Goal: Obtain resource: Obtain resource

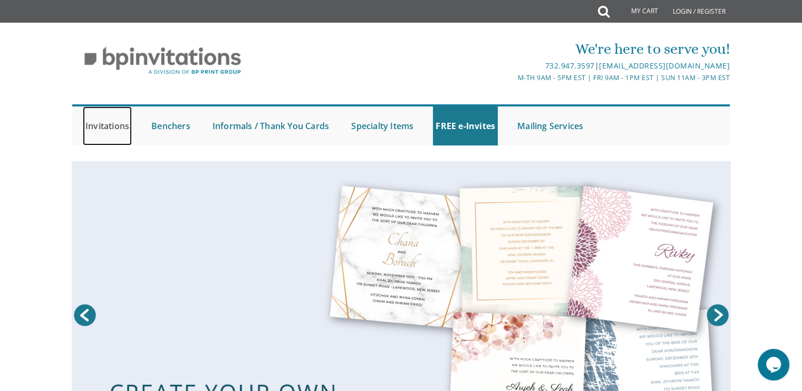
click at [109, 124] on link "Invitations" at bounding box center [107, 125] width 49 height 39
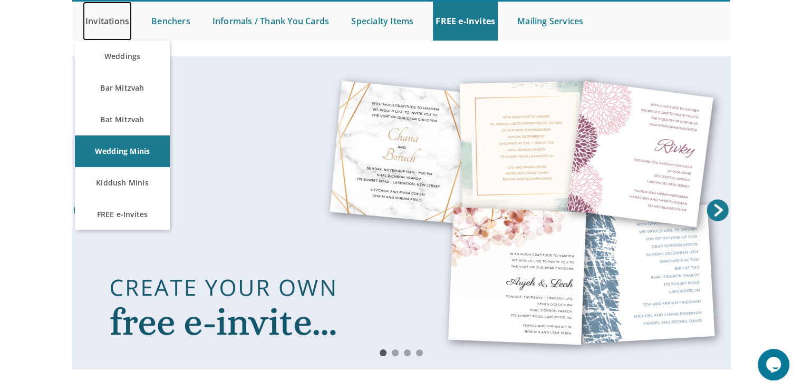
scroll to position [106, 0]
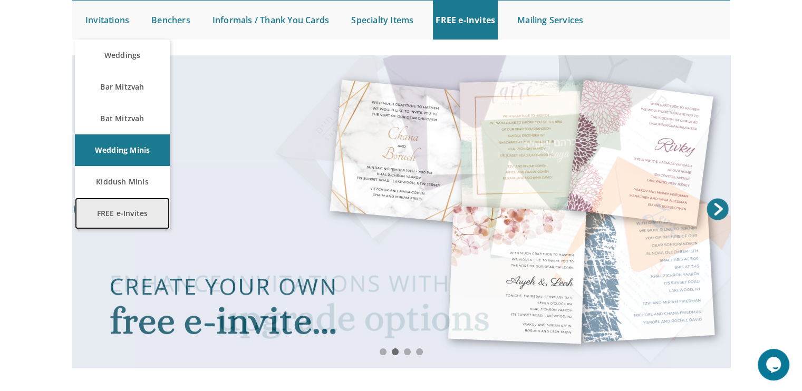
click at [126, 216] on link "FREE e-Invites" at bounding box center [122, 214] width 95 height 32
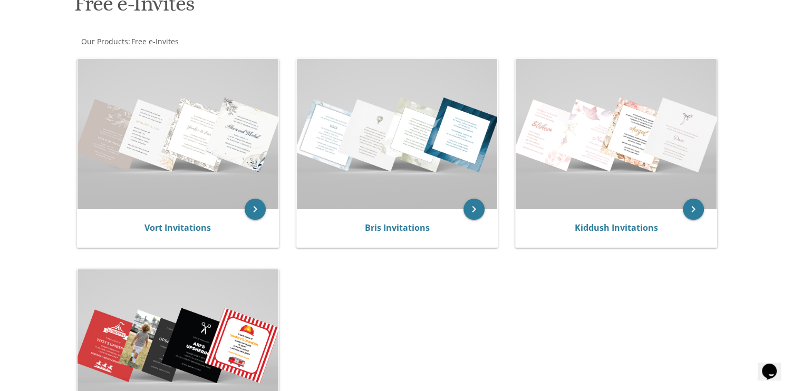
scroll to position [179, 0]
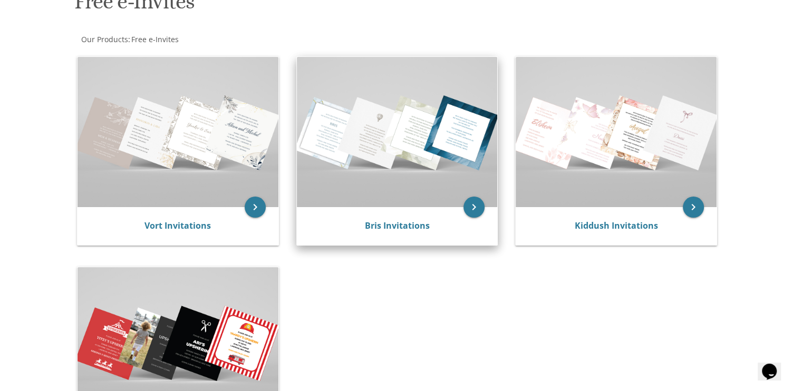
click at [376, 192] on img at bounding box center [397, 132] width 201 height 150
click at [472, 205] on icon "keyboard_arrow_right" at bounding box center [473, 207] width 21 height 21
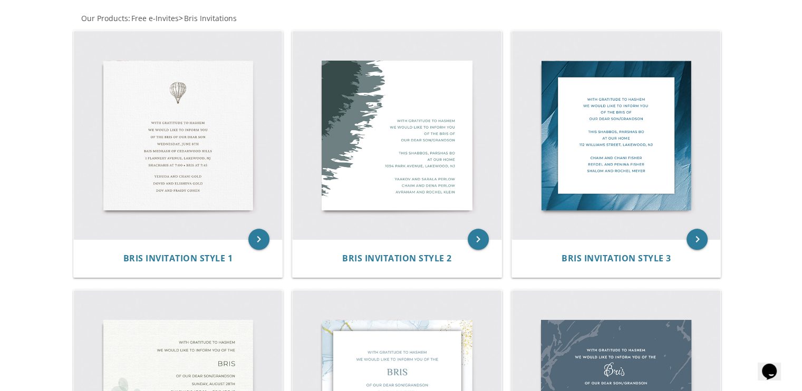
scroll to position [202, 0]
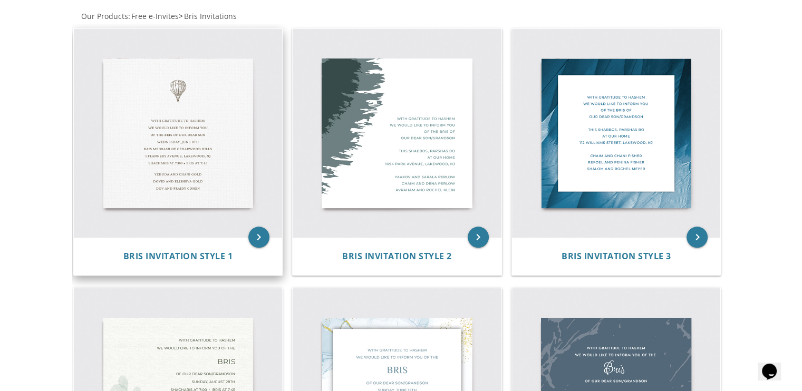
click at [182, 170] on img at bounding box center [178, 133] width 209 height 209
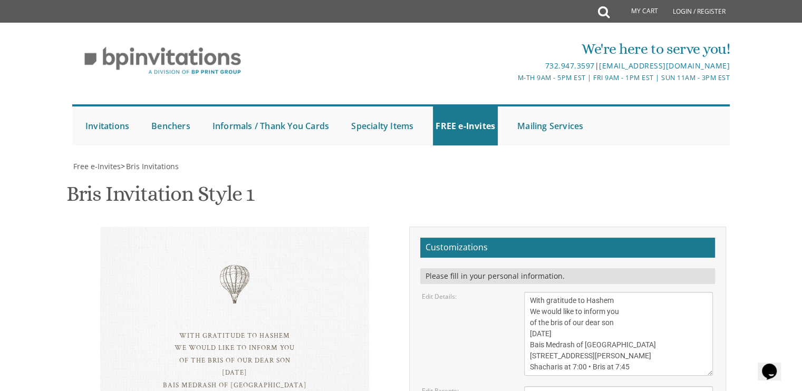
scroll to position [138, 0]
click at [611, 292] on textarea "With gratitude to Hashem We would like to inform you of the bris of our dear so…" at bounding box center [618, 334] width 189 height 84
click at [644, 292] on textarea "With gratitude to Hashem We would like to inform you of the bris of our dear so…" at bounding box center [618, 334] width 189 height 84
click at [647, 292] on textarea "With gratitude to Hashem We would like to inform you of the bris of our dear so…" at bounding box center [618, 334] width 189 height 84
click at [649, 292] on textarea "With gratitude to Hashem We would like to inform you of the bris of our dear so…" at bounding box center [618, 334] width 189 height 84
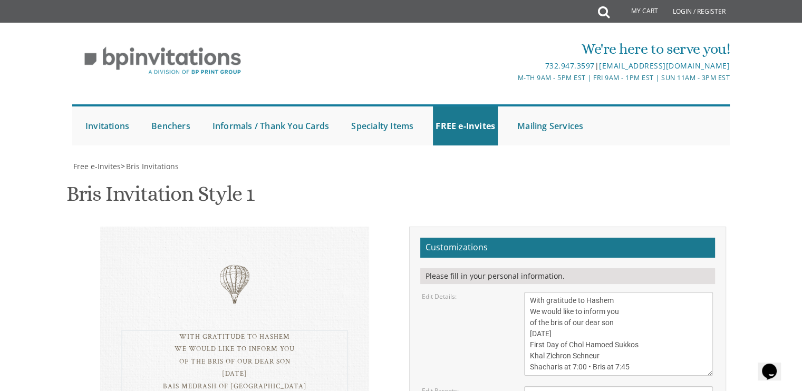
click at [634, 292] on textarea "With gratitude to Hashem We would like to inform you of the bris of our dear so…" at bounding box center [618, 334] width 189 height 84
type textarea "With gratitude to Hashem We would like to inform you of the bris of our dear so…"
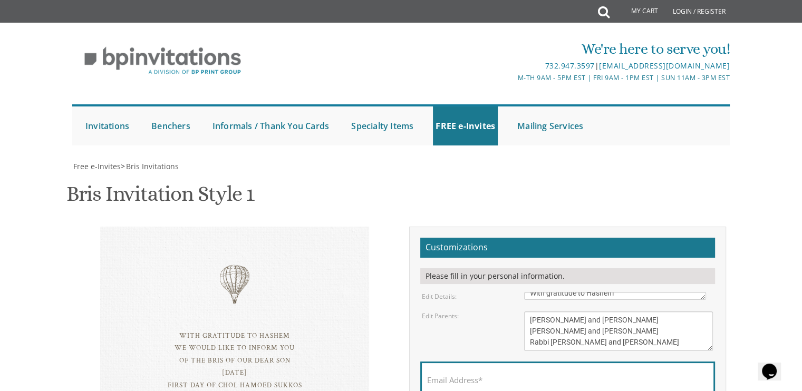
type textarea "Shmueli and Gitty Horowitz Chanoch and Miriam Horowitz Rabbi Moshe Yosef and De…"
click at [494, 379] on input "Email Address*" at bounding box center [567, 385] width 281 height 13
type input "[EMAIL_ADDRESS][DOMAIN_NAME]"
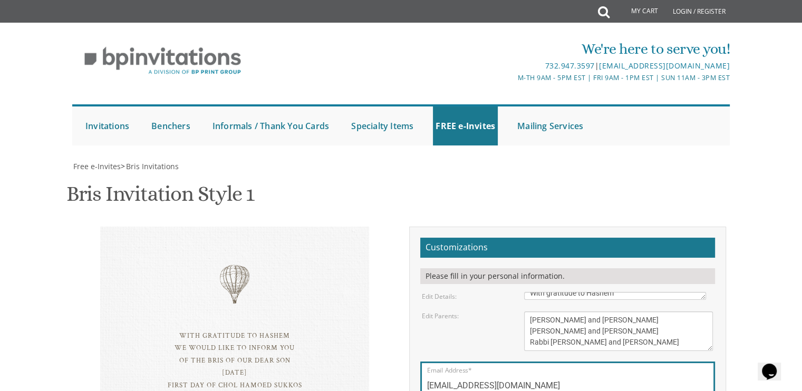
click at [710, 327] on div "With gratitude to Hashem We would like to inform you of the bris of our dear so…" at bounding box center [401, 380] width 665 height 307
click at [717, 312] on div "With gratitude to Hashem We would like to inform you of the bris of our dear so…" at bounding box center [401, 380] width 665 height 307
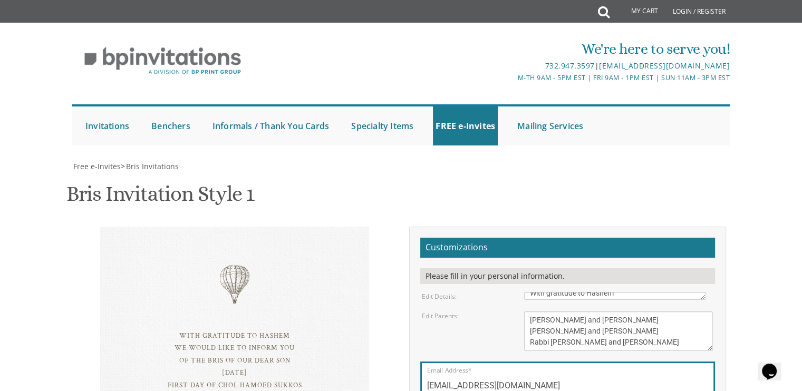
click at [689, 174] on div "Bris Invitation Style 1 SKU: bris1" at bounding box center [400, 195] width 669 height 42
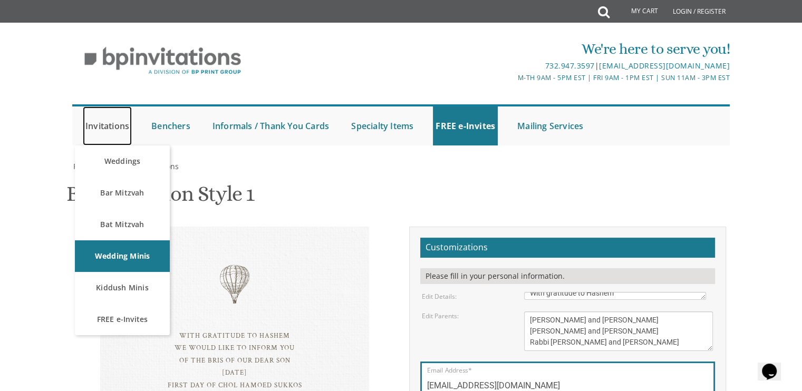
click at [110, 128] on link "Invitations" at bounding box center [107, 125] width 49 height 39
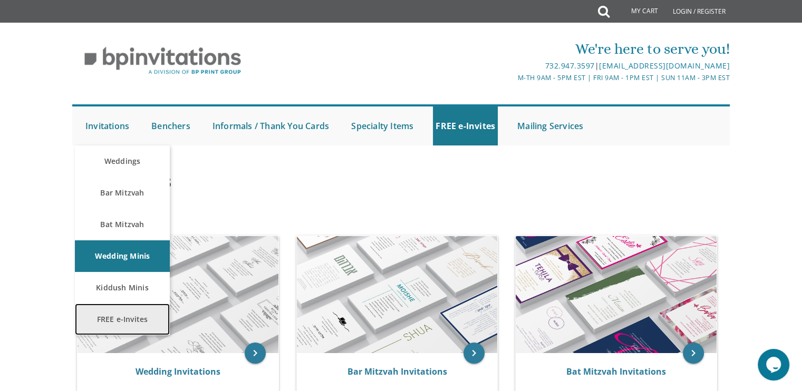
click at [113, 325] on link "FREE e-Invites" at bounding box center [122, 320] width 95 height 32
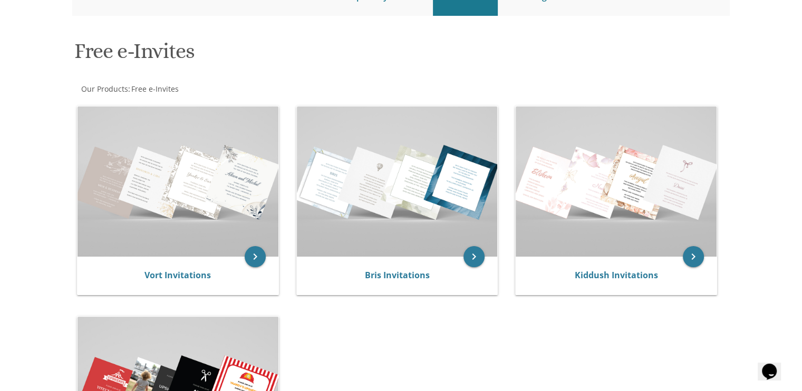
scroll to position [148, 0]
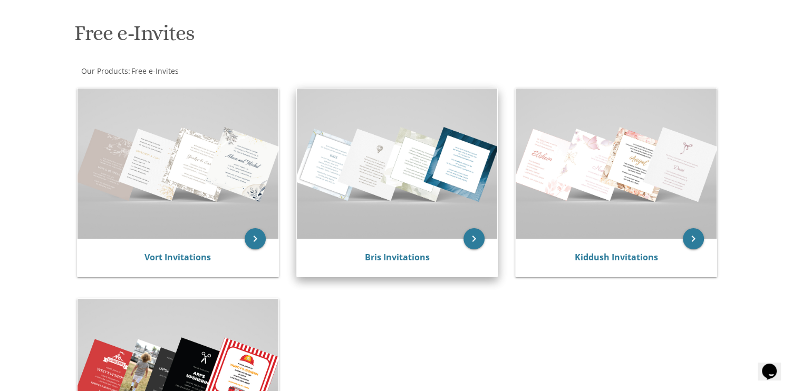
click at [389, 178] on img at bounding box center [397, 164] width 201 height 150
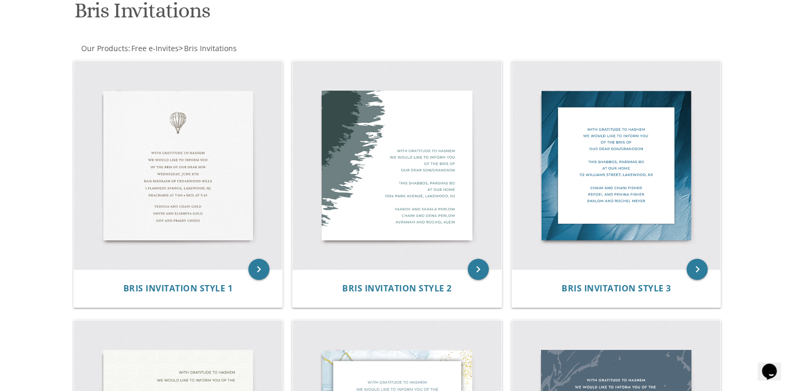
scroll to position [148, 0]
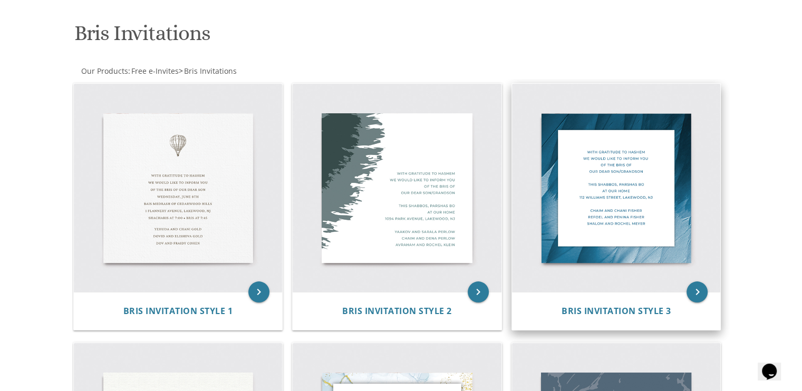
click at [634, 178] on img at bounding box center [616, 188] width 209 height 209
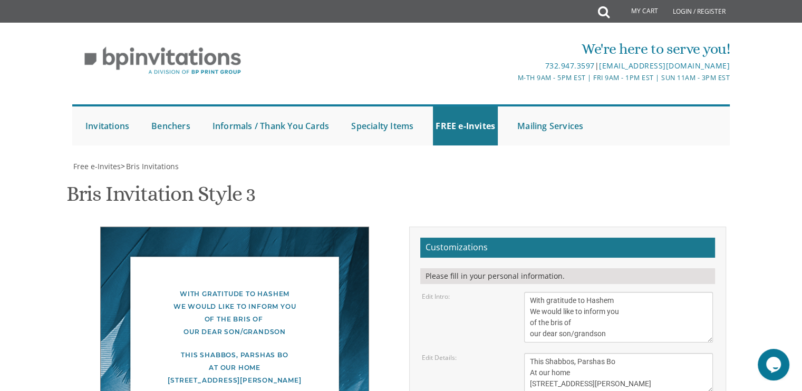
scroll to position [190, 0]
click at [295, 288] on div "With gratitude to Hashem We would like to inform you of the bris of our dear so…" at bounding box center [235, 313] width 226 height 51
click at [607, 292] on textarea "With gratitude to Hashem We would like to inform you of the bris of our dear so…" at bounding box center [618, 317] width 189 height 51
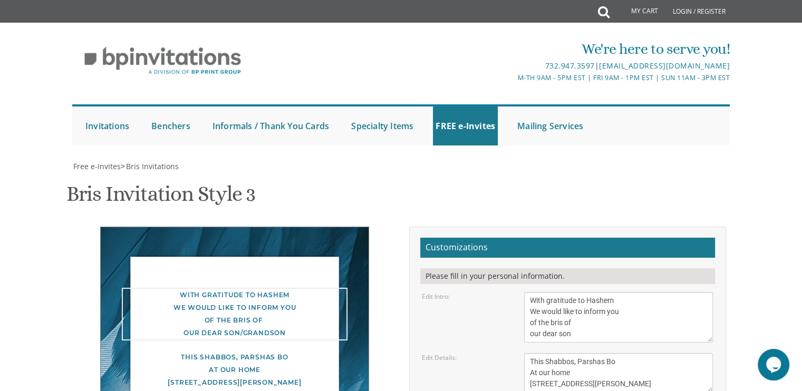
type textarea "With gratitude to Hashem We would like to inform you of the bris of our dear son"
click at [621, 353] on textarea "This Shabbos, Parshas Bo At our home 100 Williams Street, Lakewood, NJ" at bounding box center [618, 373] width 189 height 40
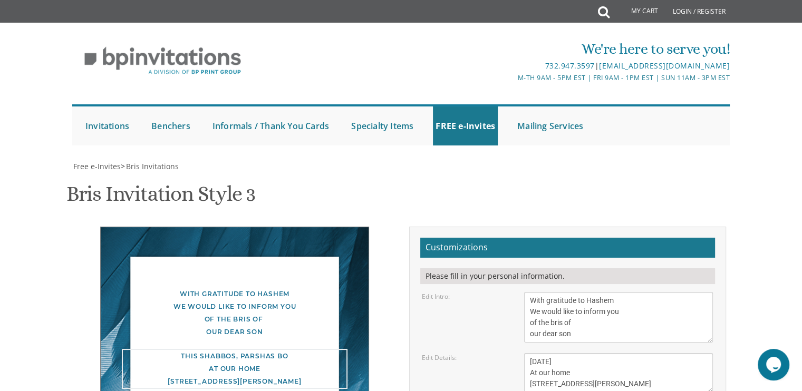
click at [615, 353] on textarea "This Shabbos, Parshas Bo At our home 100 Williams Street, Lakewood, NJ" at bounding box center [618, 373] width 189 height 40
click at [588, 353] on textarea "This Shabbos, Parshas Bo At our home 100 Williams Street, Lakewood, NJ" at bounding box center [618, 373] width 189 height 40
click at [576, 353] on textarea "This Shabbos, Parshas Bo At our home 100 Williams Street, Lakewood, NJ" at bounding box center [618, 373] width 189 height 40
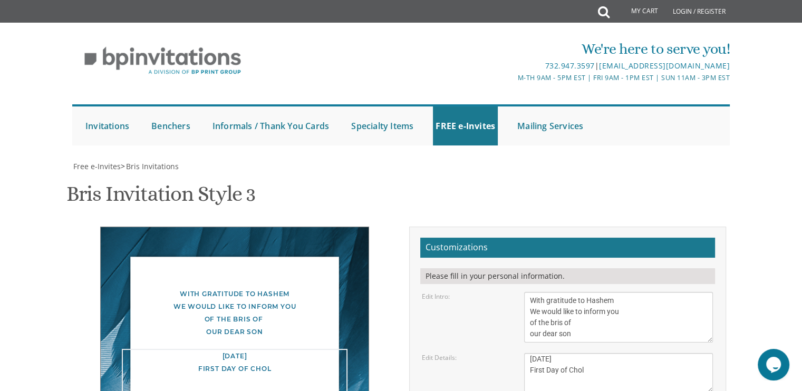
click at [589, 353] on textarea "This Shabbos, Parshas Bo At our home 100 Williams Street, Lakewood, NJ" at bounding box center [618, 373] width 189 height 40
type textarea "Thursday, October 9th First Day of Chol Hamoed Succos Khal Zichron Schneur 282 …"
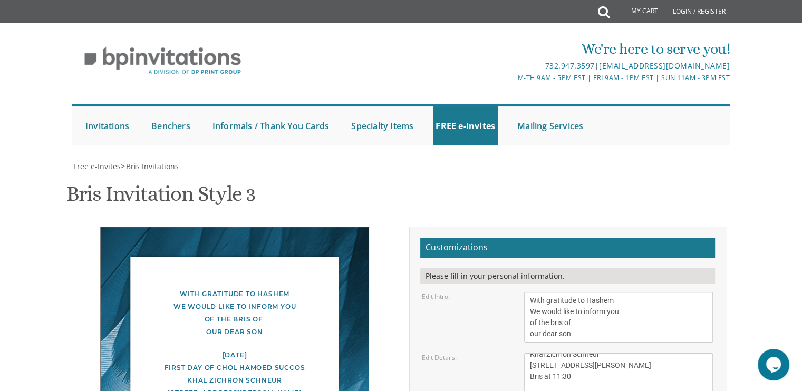
type textarea "Shmueli and Gitty Horowitz Chanoch and Miriam Horowitz Rabbi Moshe Yosef and De…"
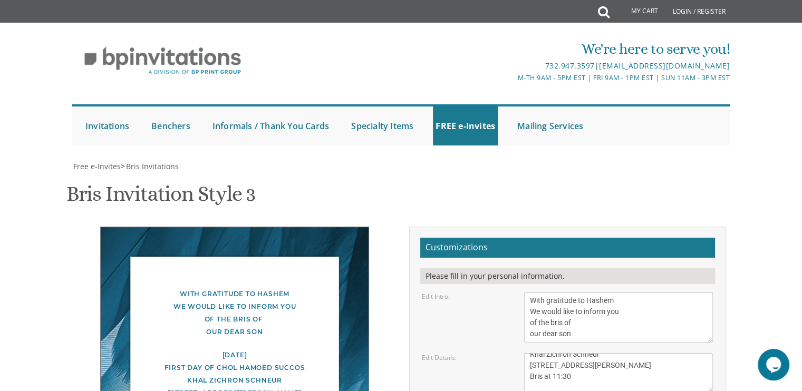
click at [180, 288] on div "With gratitude to Hashem We would like to inform you of the bris of our dear son" at bounding box center [235, 313] width 226 height 51
type input "[EMAIL_ADDRESS][DOMAIN_NAME]"
click at [182, 288] on div "With gratitude to Hashem We would like to inform you of the bris of our dear son" at bounding box center [235, 313] width 226 height 51
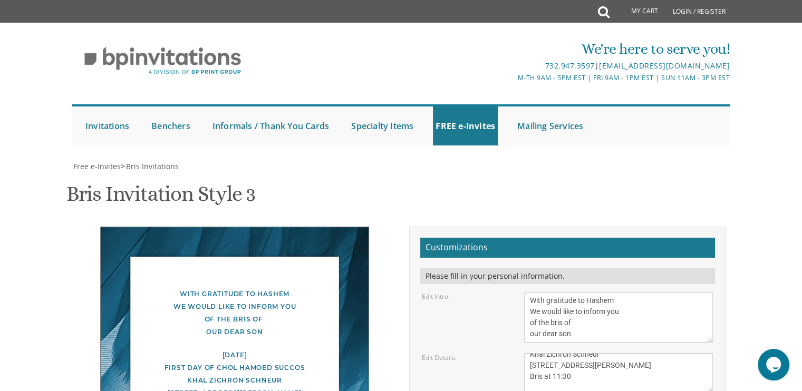
click at [181, 288] on div "With gratitude to Hashem We would like to inform you of the bris of our dear son" at bounding box center [235, 313] width 226 height 51
click at [531, 292] on textarea "With gratitude to Hashem We would like to inform you of the bris of our dear so…" at bounding box center [618, 317] width 189 height 51
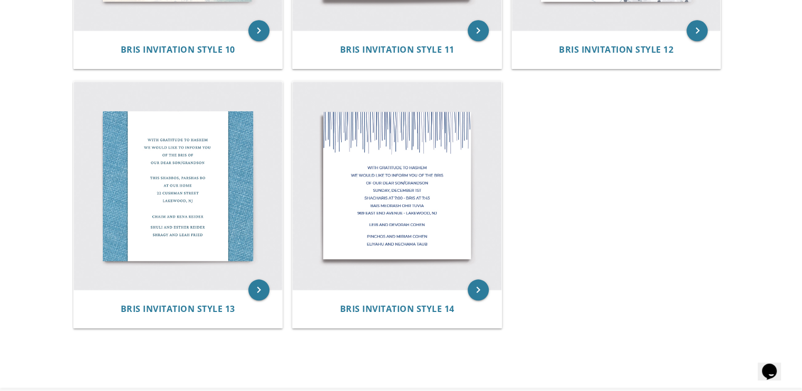
scroll to position [1223, 0]
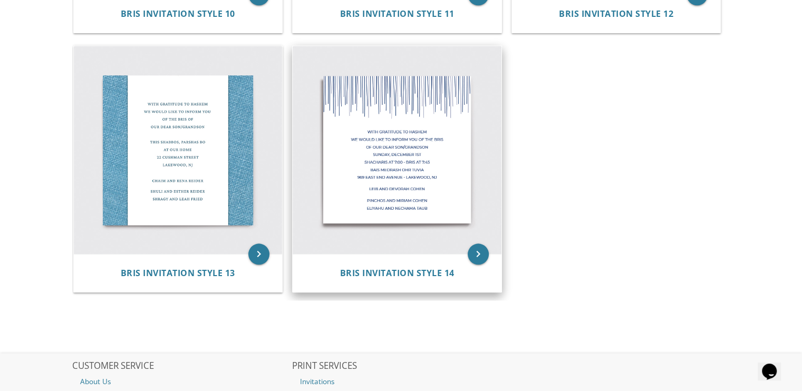
click at [386, 146] on img at bounding box center [397, 150] width 209 height 209
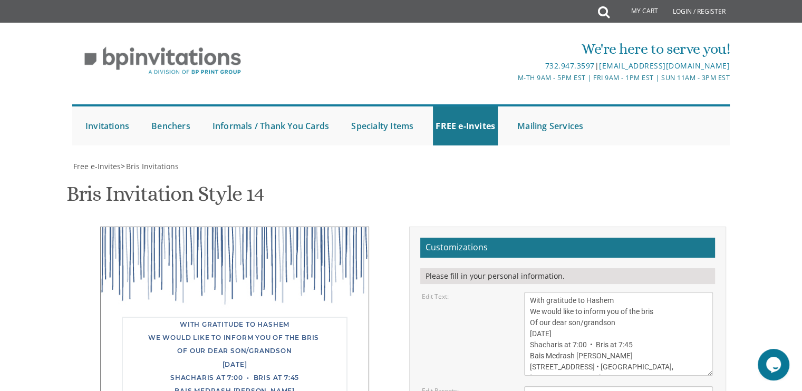
click at [620, 322] on textarea "With gratitude to Hashem We would like to inform you of the bris Of our dear so…" at bounding box center [618, 334] width 189 height 84
click at [627, 323] on textarea "With gratitude to Hashem We would like to inform you of the bris Of our dear so…" at bounding box center [618, 334] width 189 height 84
click at [609, 329] on textarea "With gratitude to Hashem We would like to inform you of the bris Of our dear so…" at bounding box center [618, 334] width 189 height 84
click at [640, 341] on textarea "With gratitude to Hashem We would like to inform you of the bris Of our dear so…" at bounding box center [618, 334] width 189 height 84
click at [628, 354] on textarea "With gratitude to Hashem We would like to inform you of the bris Of our dear so…" at bounding box center [618, 334] width 189 height 84
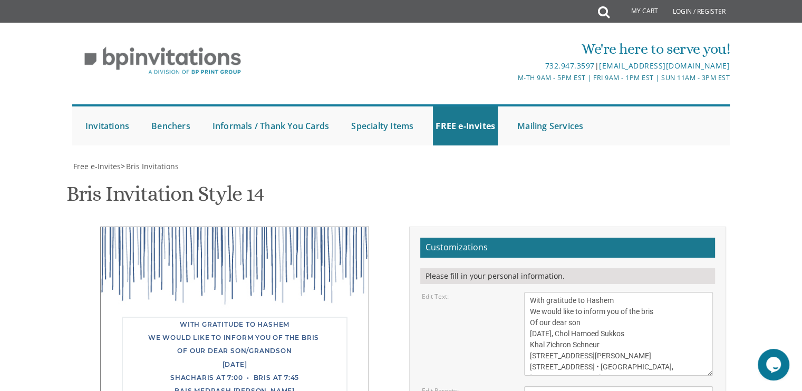
scroll to position [7, 0]
click at [656, 371] on textarea "With gratitude to Hashem We would like to inform you of the bris Of our dear so…" at bounding box center [618, 334] width 189 height 84
type textarea "With gratitude to Hashem We would like to inform you of the bris Of our dear so…"
click at [628, 386] on textarea "[PERSON_NAME] and [PERSON_NAME]" at bounding box center [618, 394] width 189 height 17
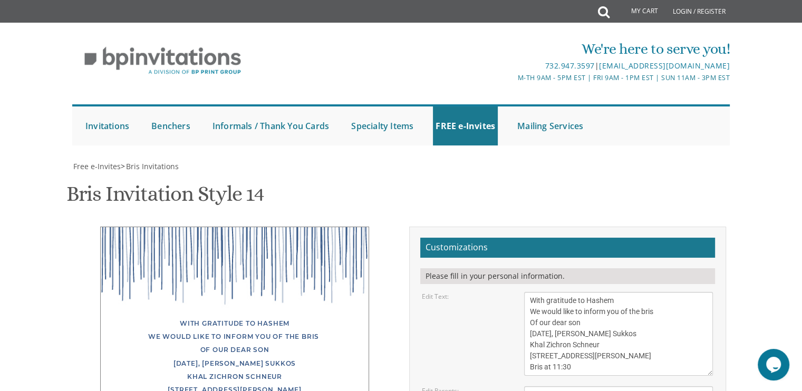
type textarea "L"
type textarea "[PERSON_NAME] and [PERSON_NAME]"
type textarea "[PERSON_NAME] and [PERSON_NAME] Rabbi [PERSON_NAME] and [PERSON_NAME]"
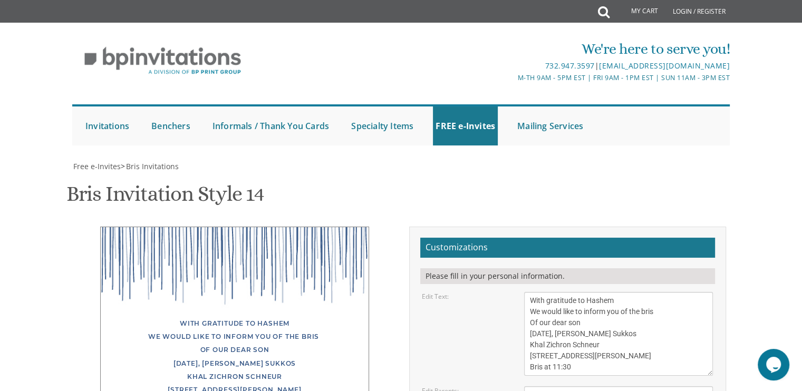
type input "[EMAIL_ADDRESS][DOMAIN_NAME]"
click at [582, 292] on textarea "With gratitude to Hashem We would like to inform you of the bris Of our dear so…" at bounding box center [618, 334] width 189 height 84
type textarea "With gratitude to Hashem We would like to inform you of the bris Of our dear so…"
click at [630, 386] on textarea "[PERSON_NAME] and [PERSON_NAME]" at bounding box center [618, 394] width 189 height 17
